Goal: Transaction & Acquisition: Book appointment/travel/reservation

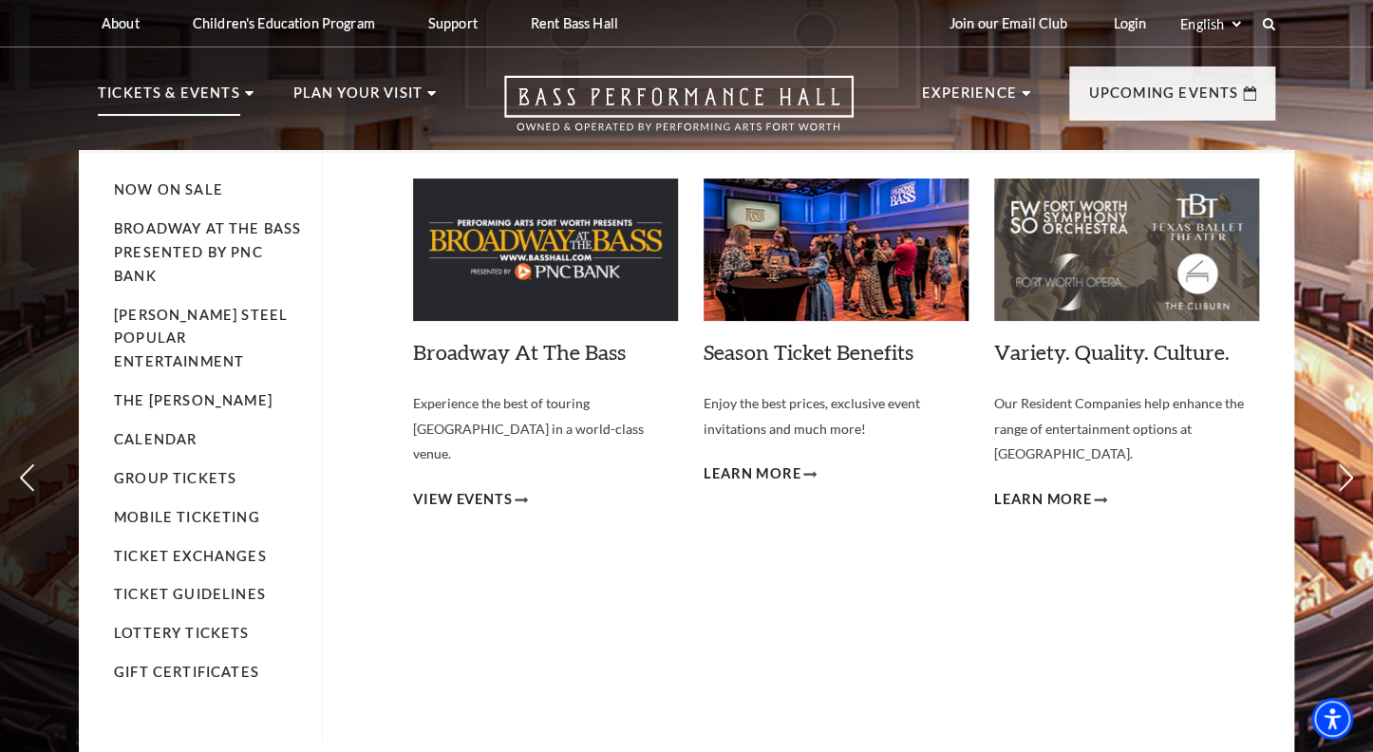
click at [209, 96] on p "Tickets & Events" at bounding box center [169, 99] width 142 height 34
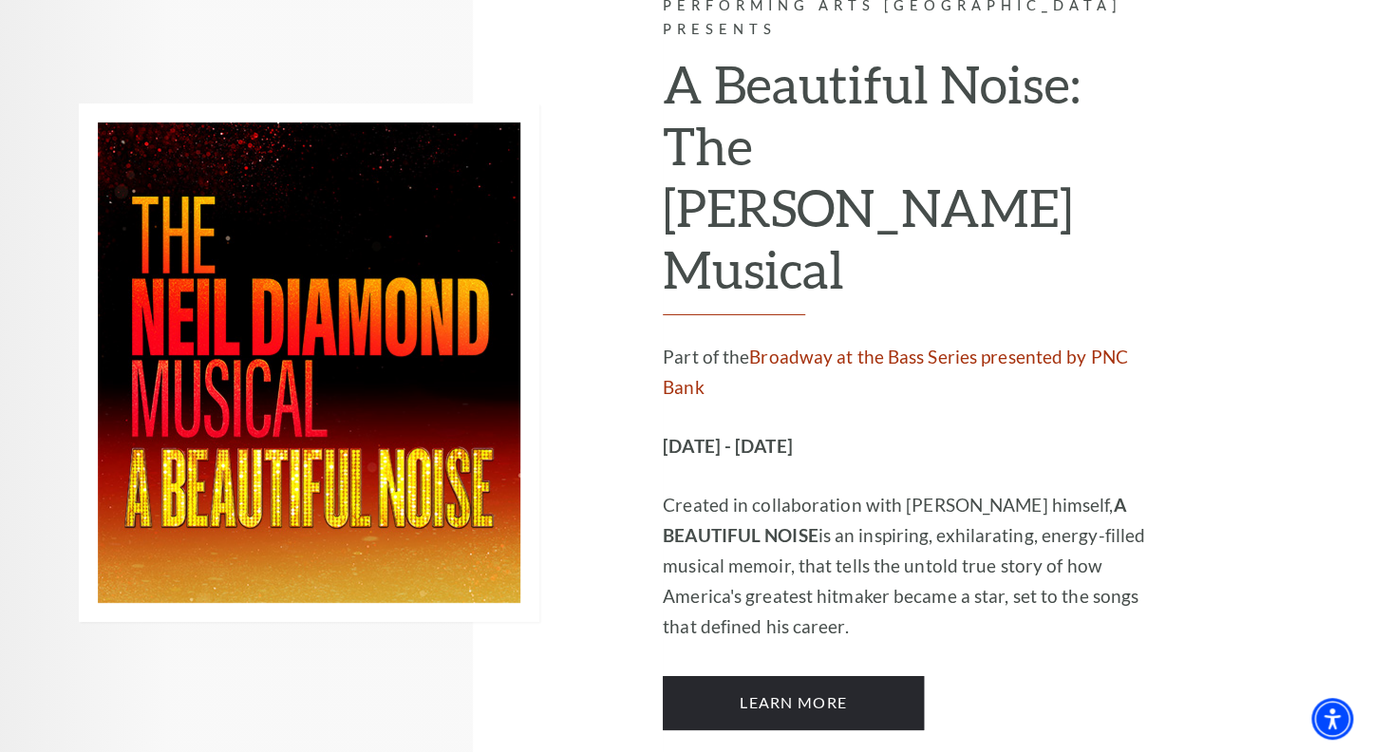
scroll to position [3028, 0]
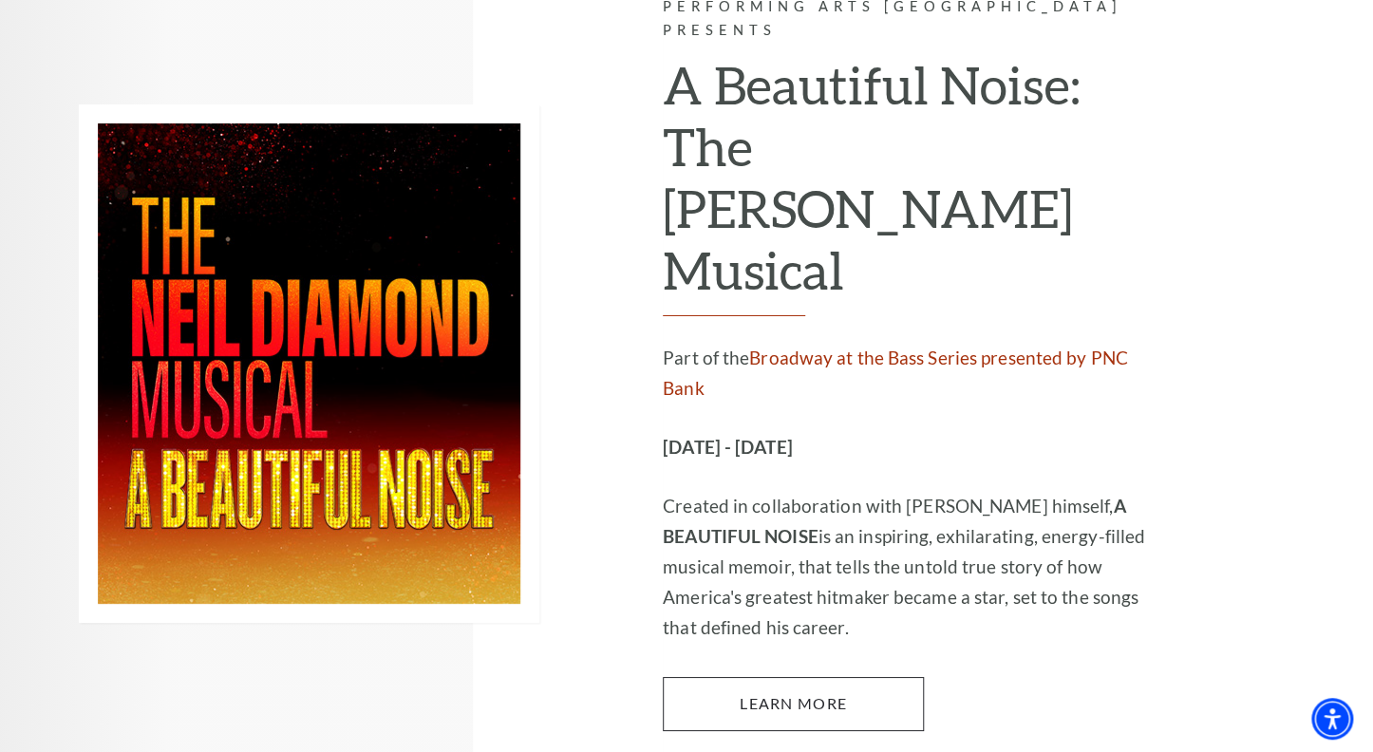
click at [819, 677] on link "Learn More" at bounding box center [793, 703] width 261 height 53
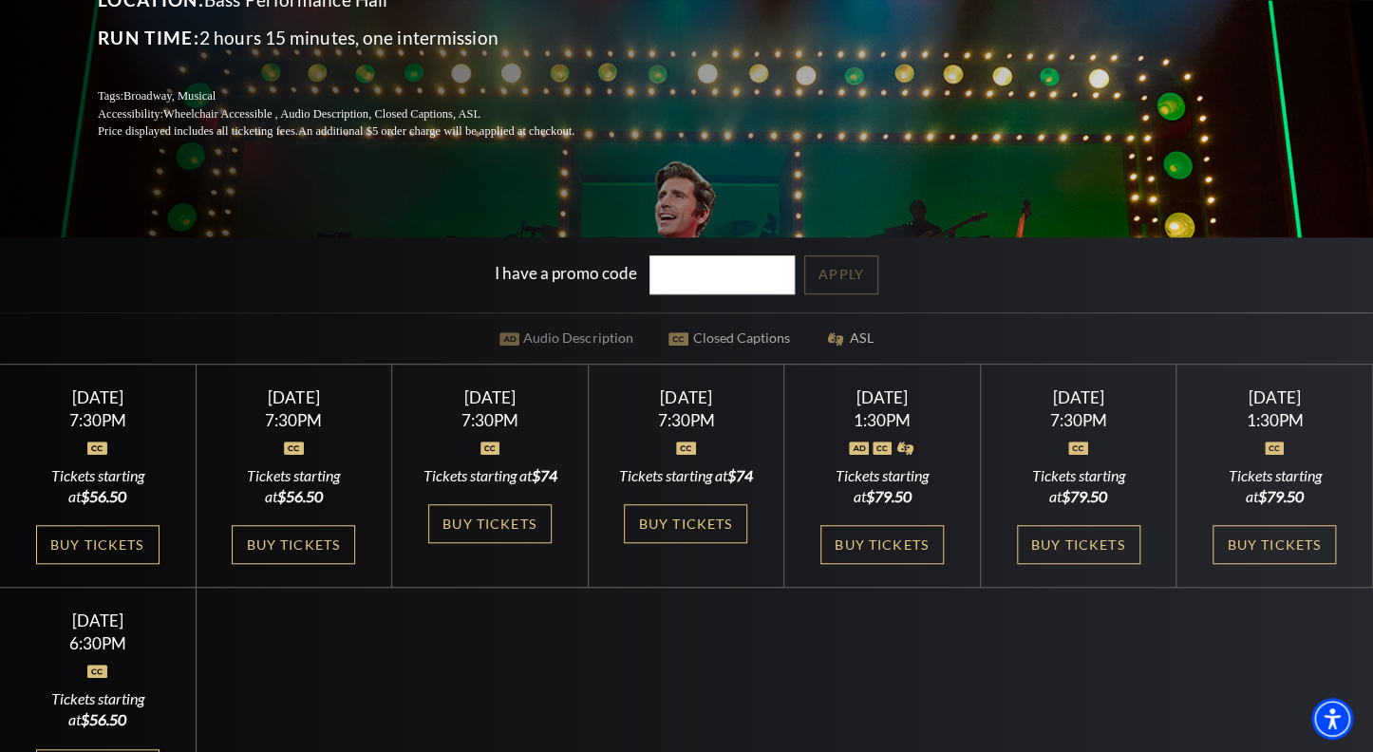
scroll to position [356, 0]
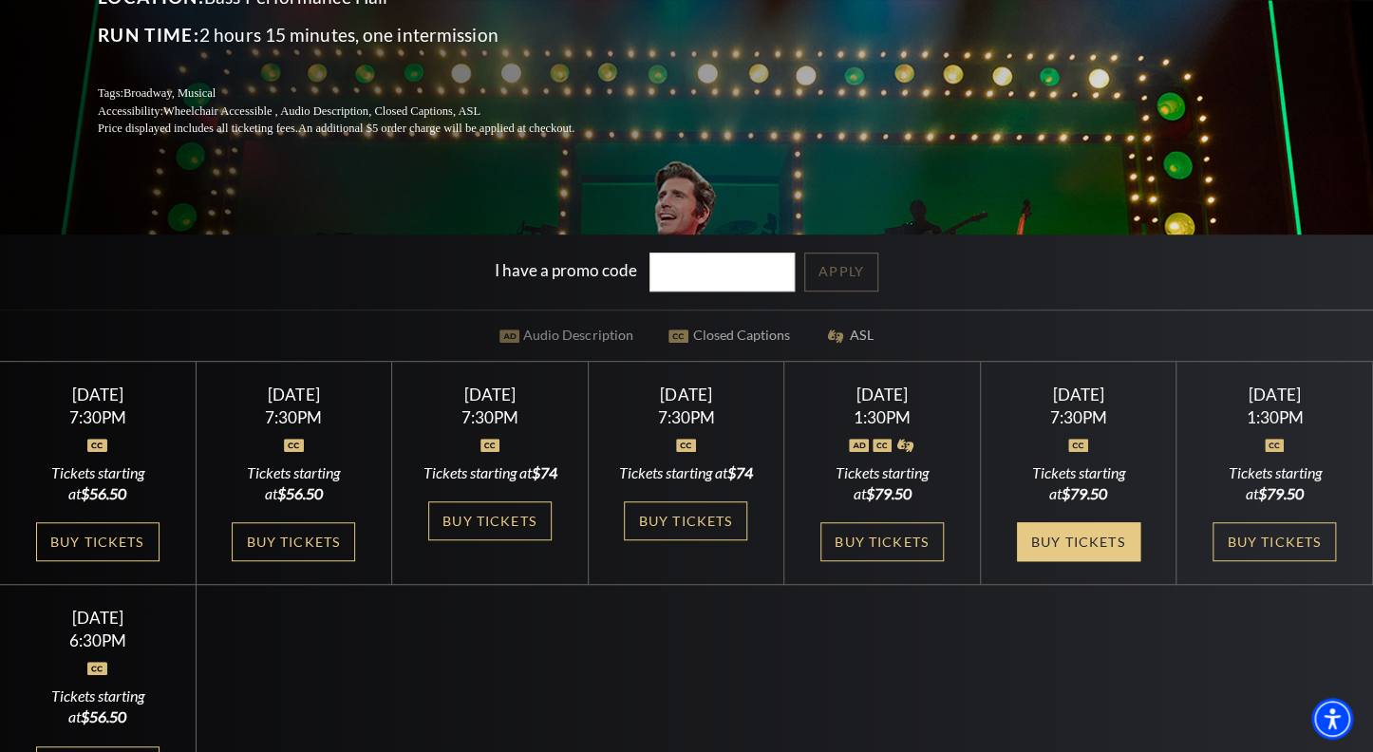
click at [1052, 553] on link "Buy Tickets" at bounding box center [1078, 541] width 123 height 39
click at [1066, 502] on span "$79.50" at bounding box center [1085, 493] width 46 height 18
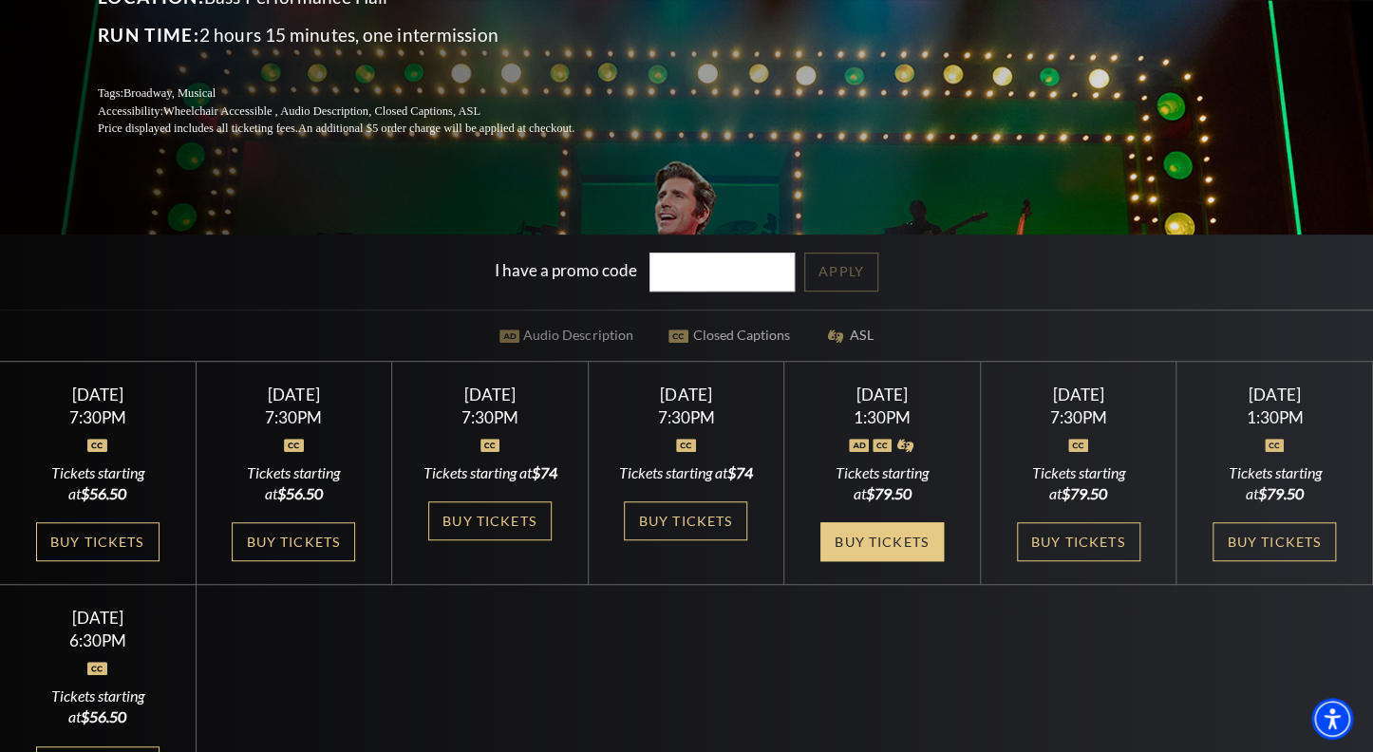
click at [889, 554] on link "Buy Tickets" at bounding box center [882, 541] width 123 height 39
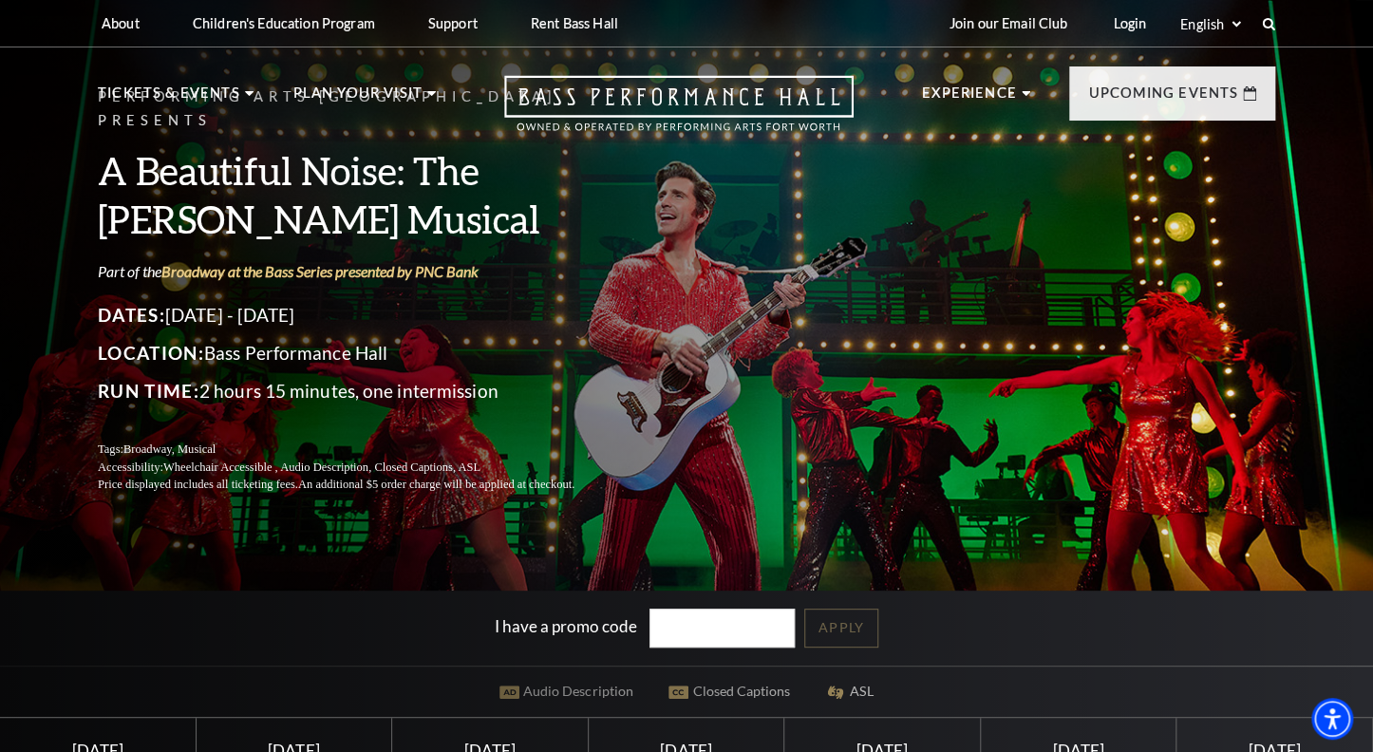
scroll to position [0, 0]
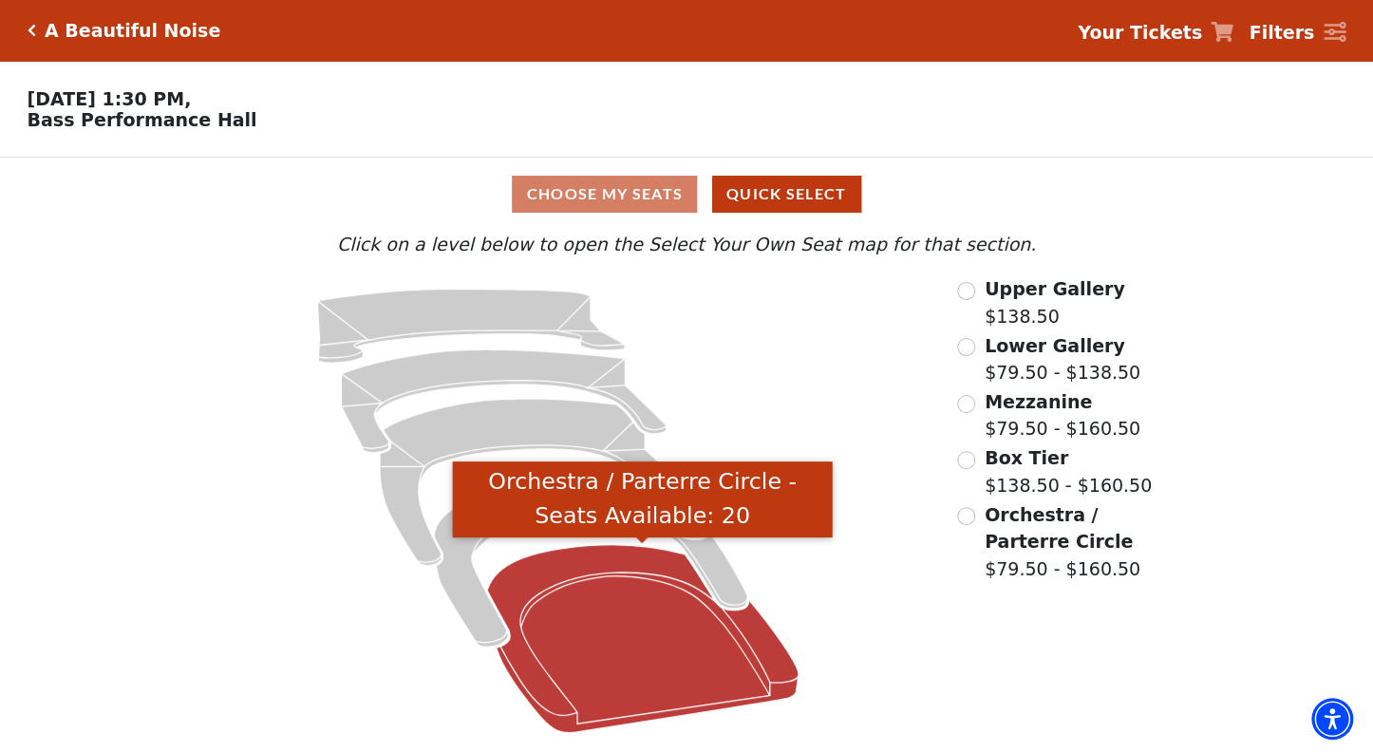
click at [579, 567] on icon "Orchestra / Parterre Circle - Seats Available: 20" at bounding box center [642, 639] width 311 height 188
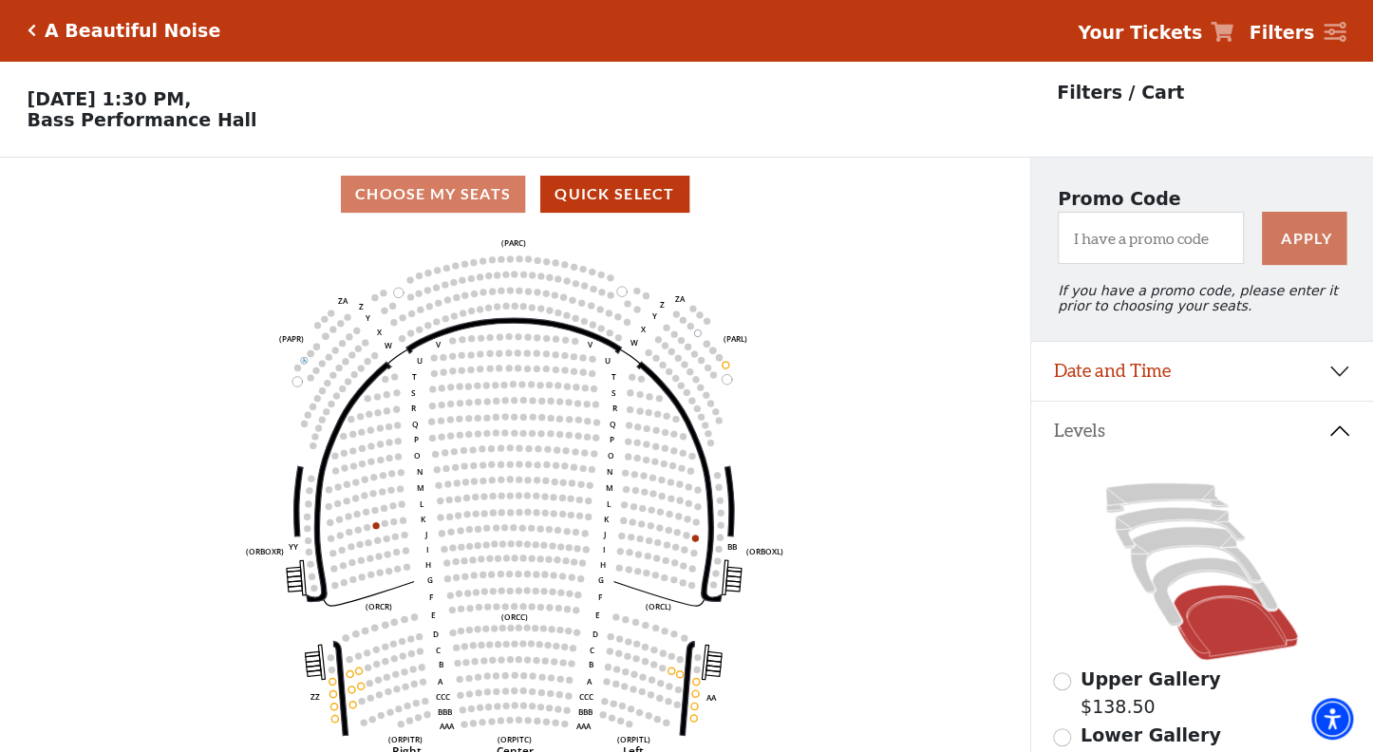
scroll to position [87, 0]
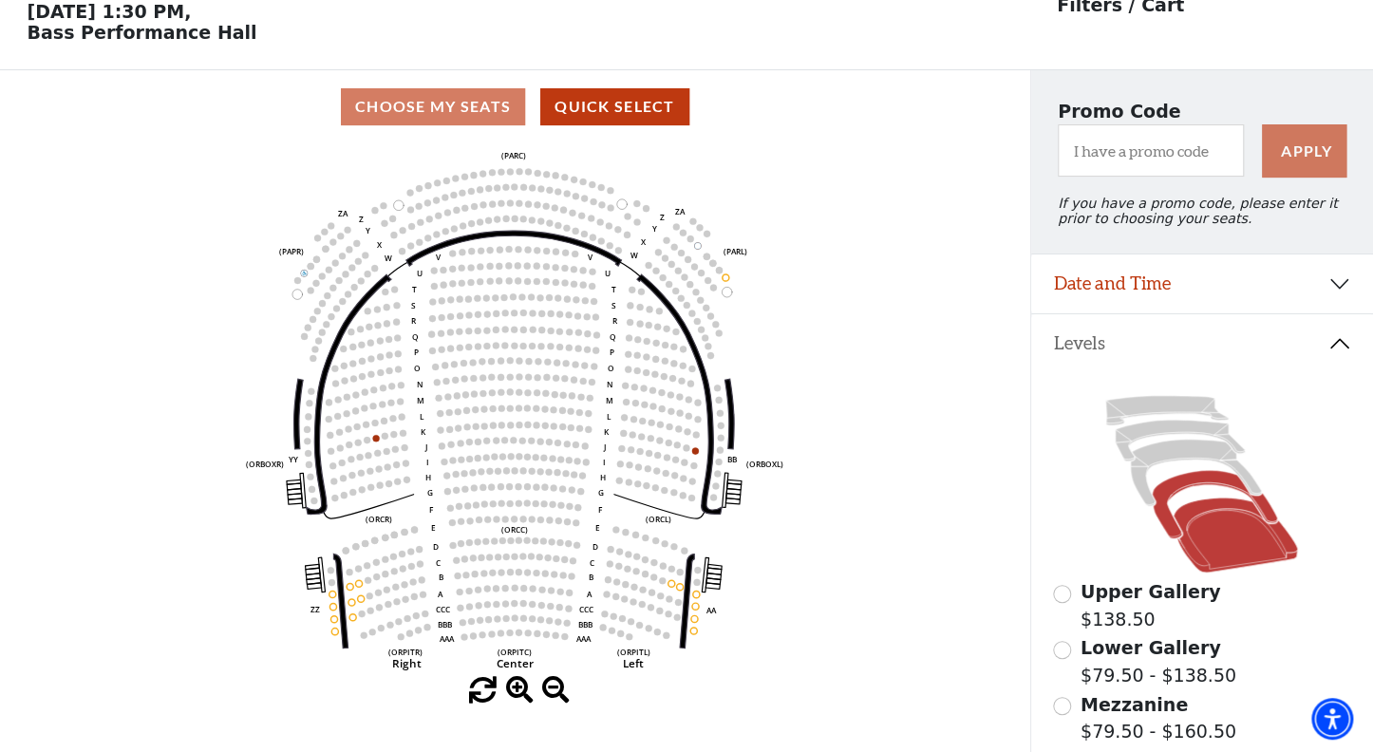
click at [1166, 484] on icon at bounding box center [1215, 505] width 125 height 68
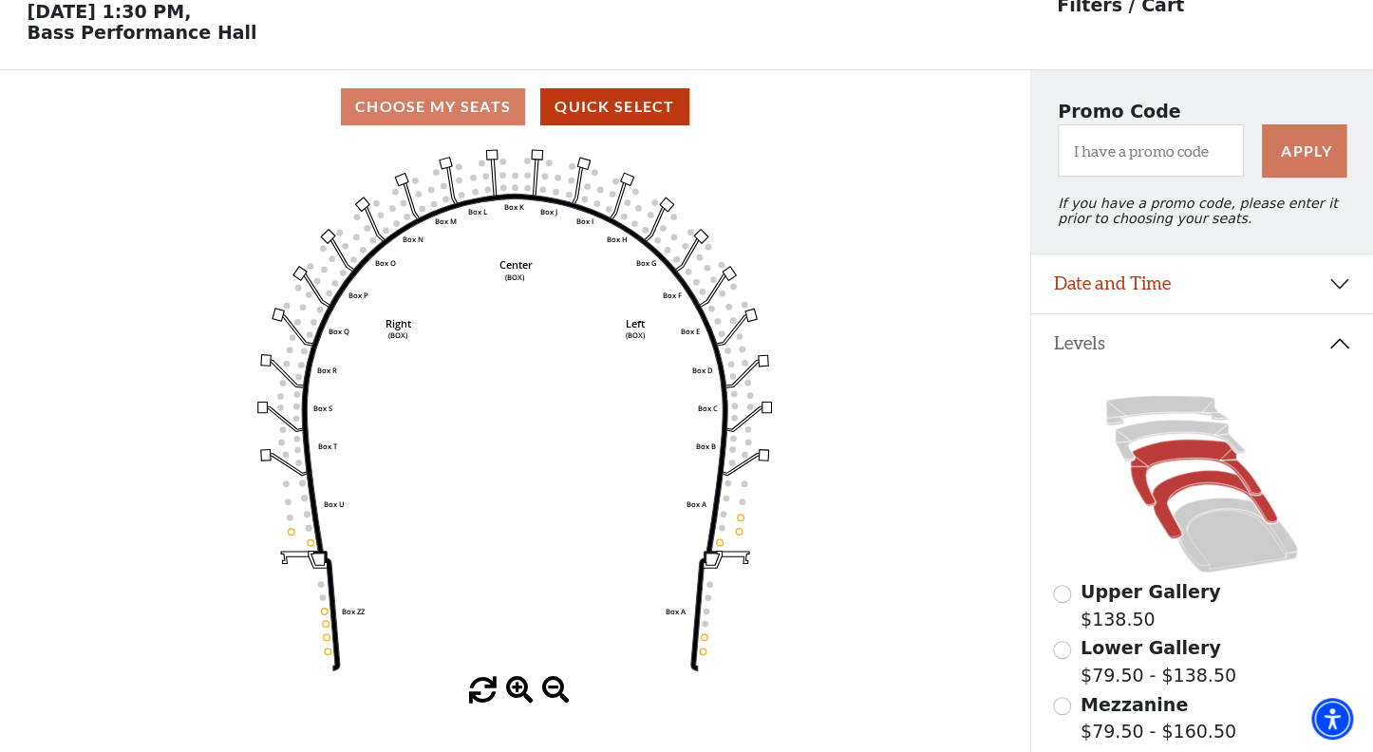
click at [1183, 446] on icon at bounding box center [1196, 473] width 131 height 66
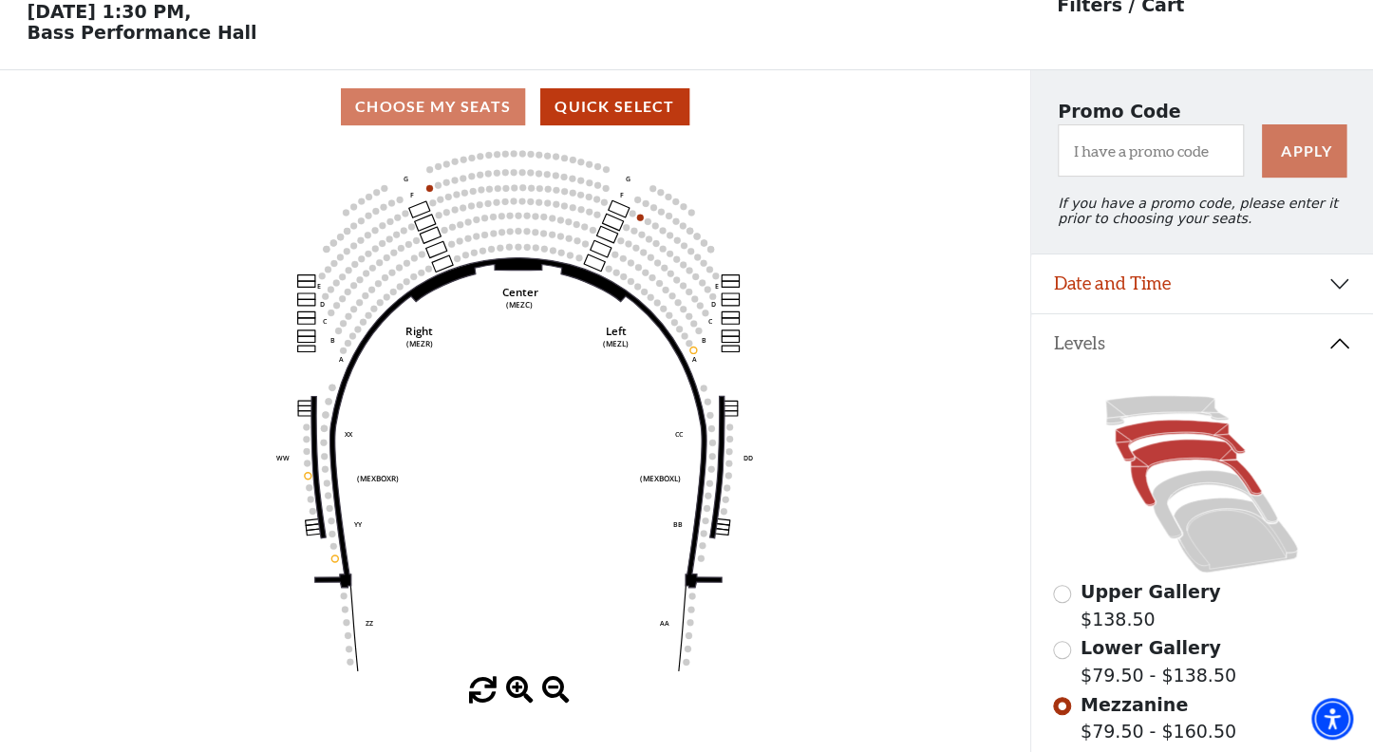
click at [1171, 425] on icon at bounding box center [1180, 441] width 129 height 41
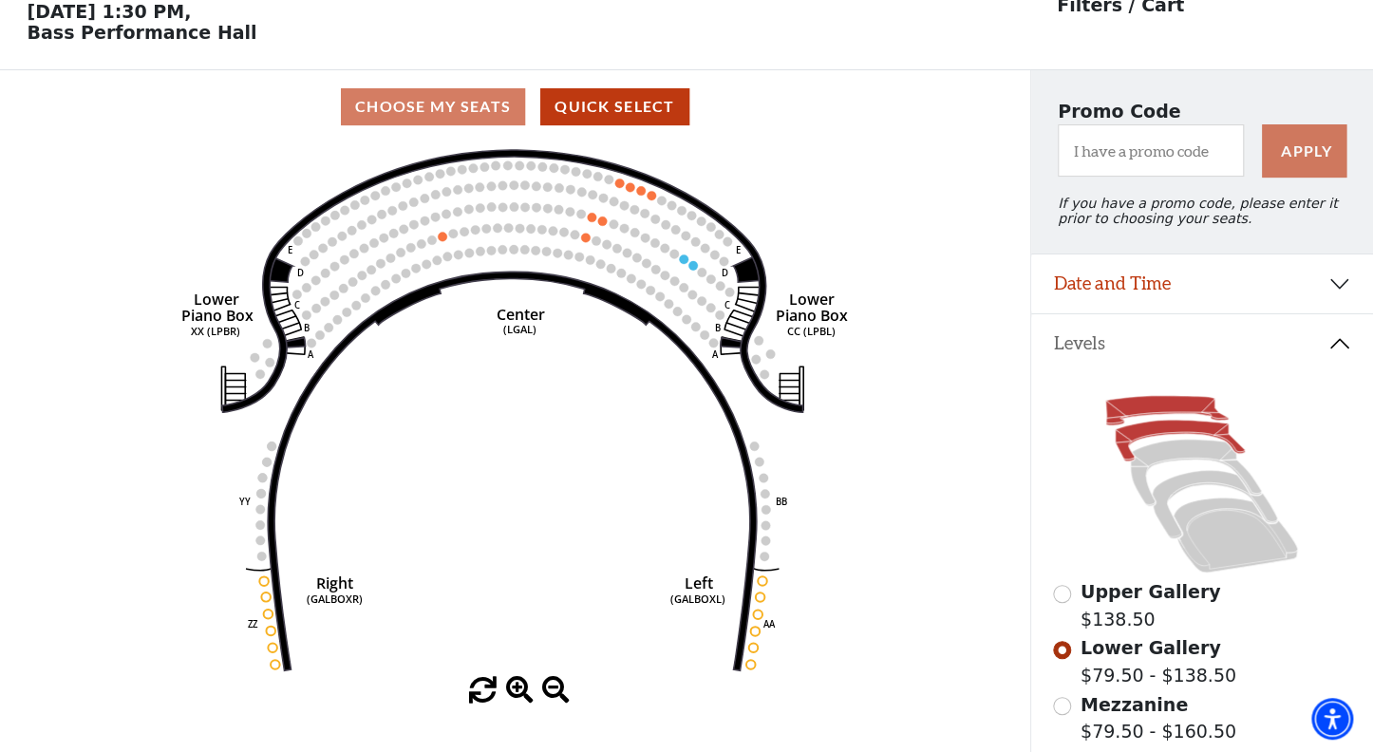
click at [1170, 402] on icon at bounding box center [1167, 410] width 123 height 29
